Goal: Transaction & Acquisition: Purchase product/service

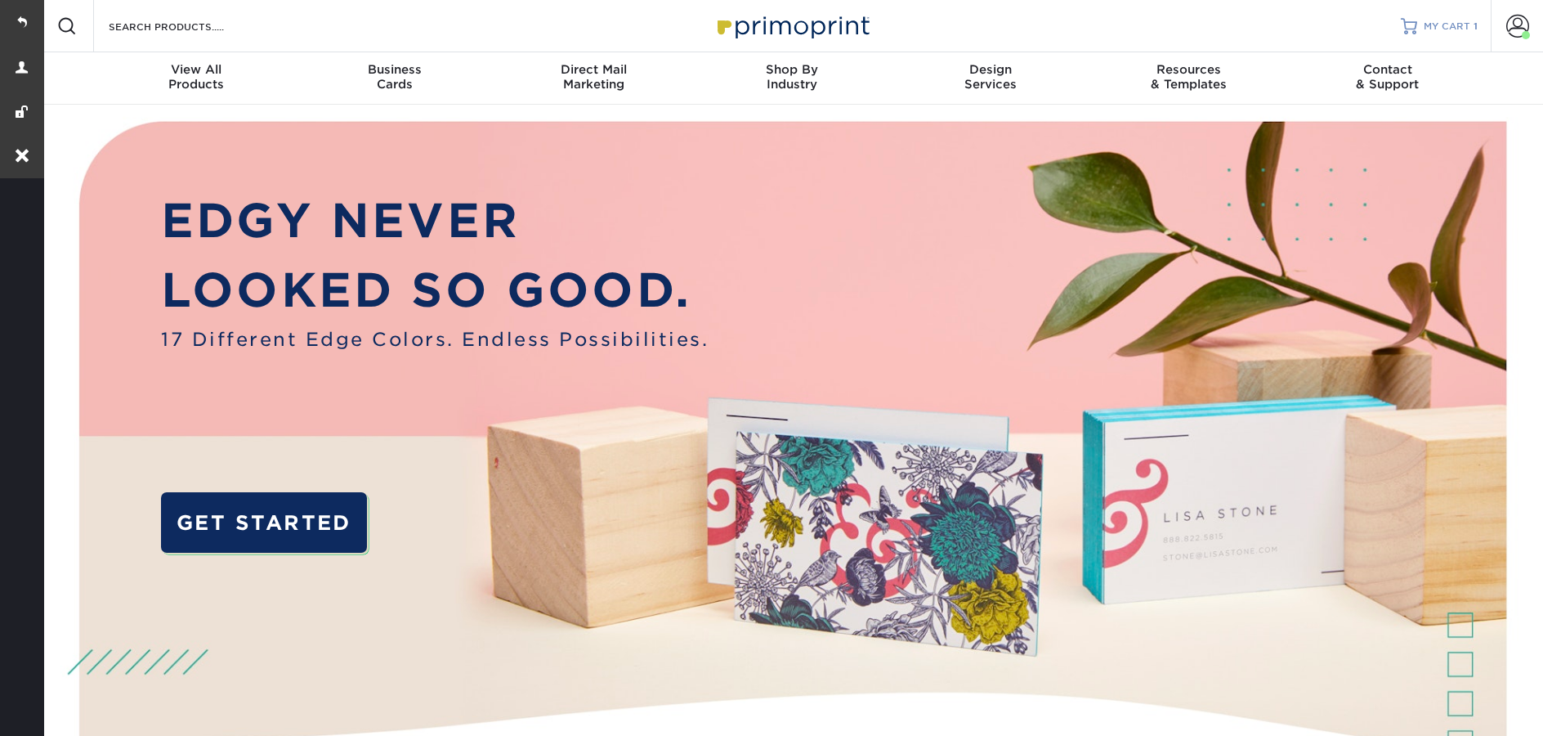
click at [1459, 25] on span "MY CART" at bounding box center [1447, 27] width 47 height 14
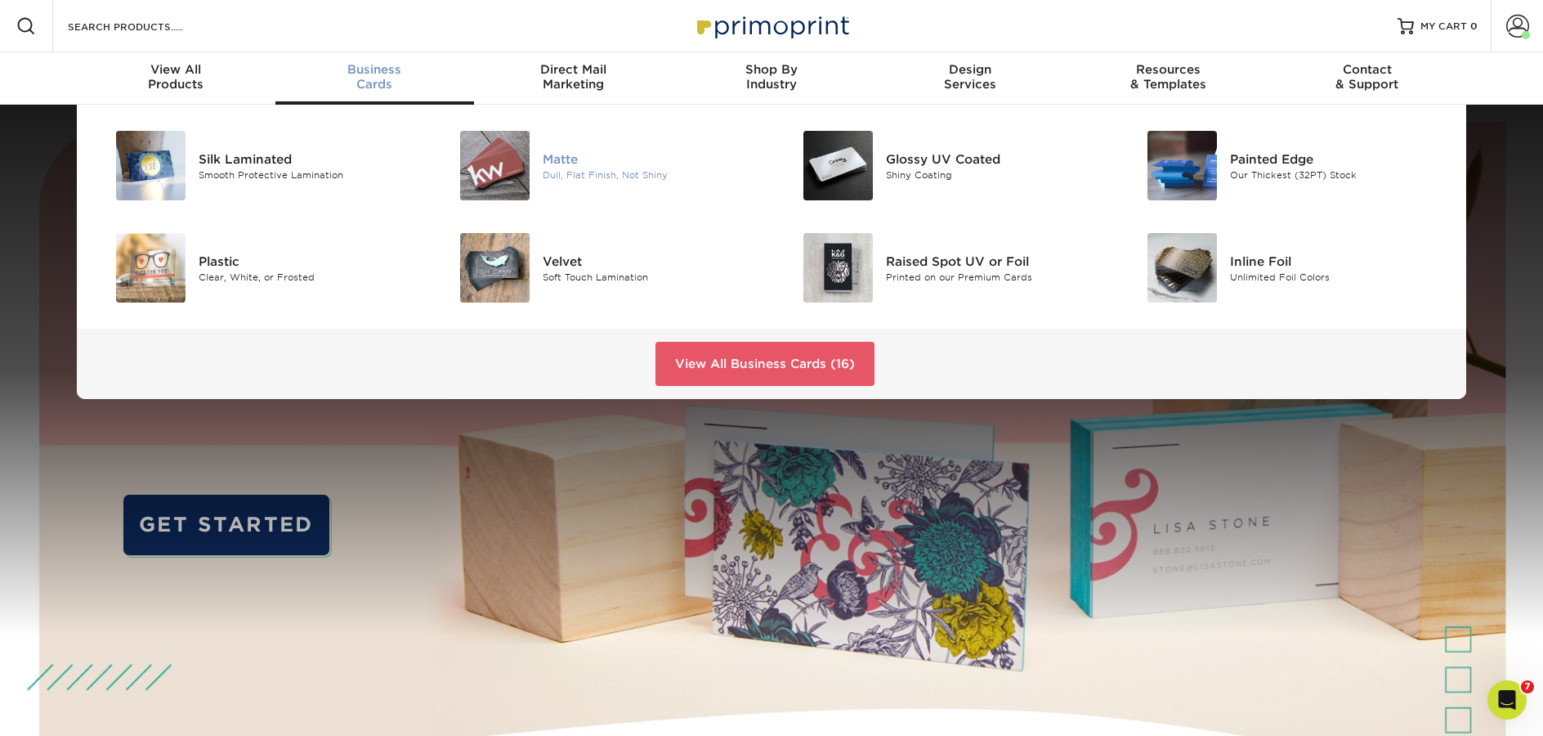
click at [535, 159] on div at bounding box center [485, 165] width 114 height 69
